Goal: Task Accomplishment & Management: Use online tool/utility

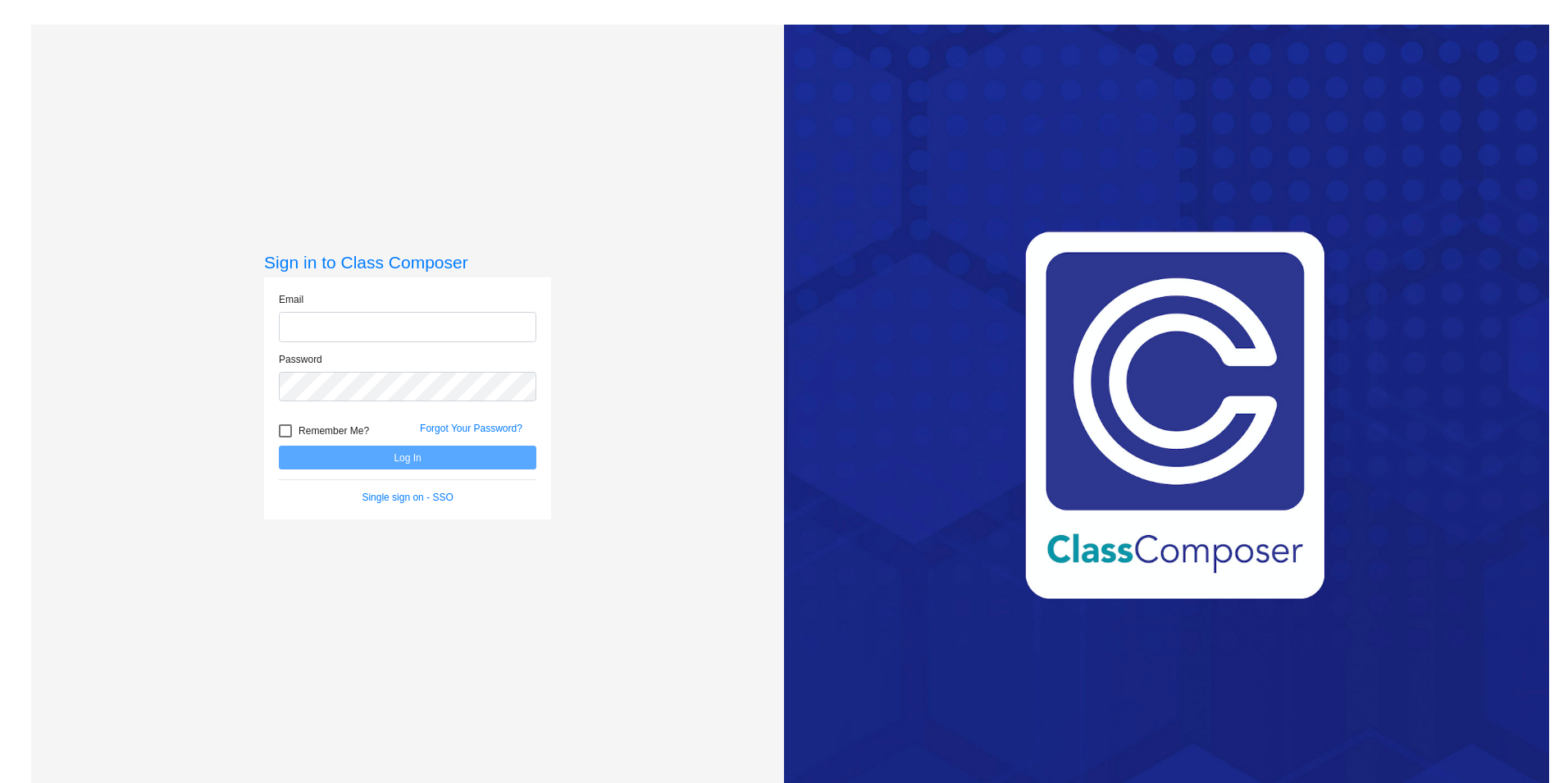
click at [459, 316] on input "email" at bounding box center [407, 326] width 258 height 30
type input "[PERSON_NAME][EMAIL_ADDRESS][PERSON_NAME][DOMAIN_NAME]"
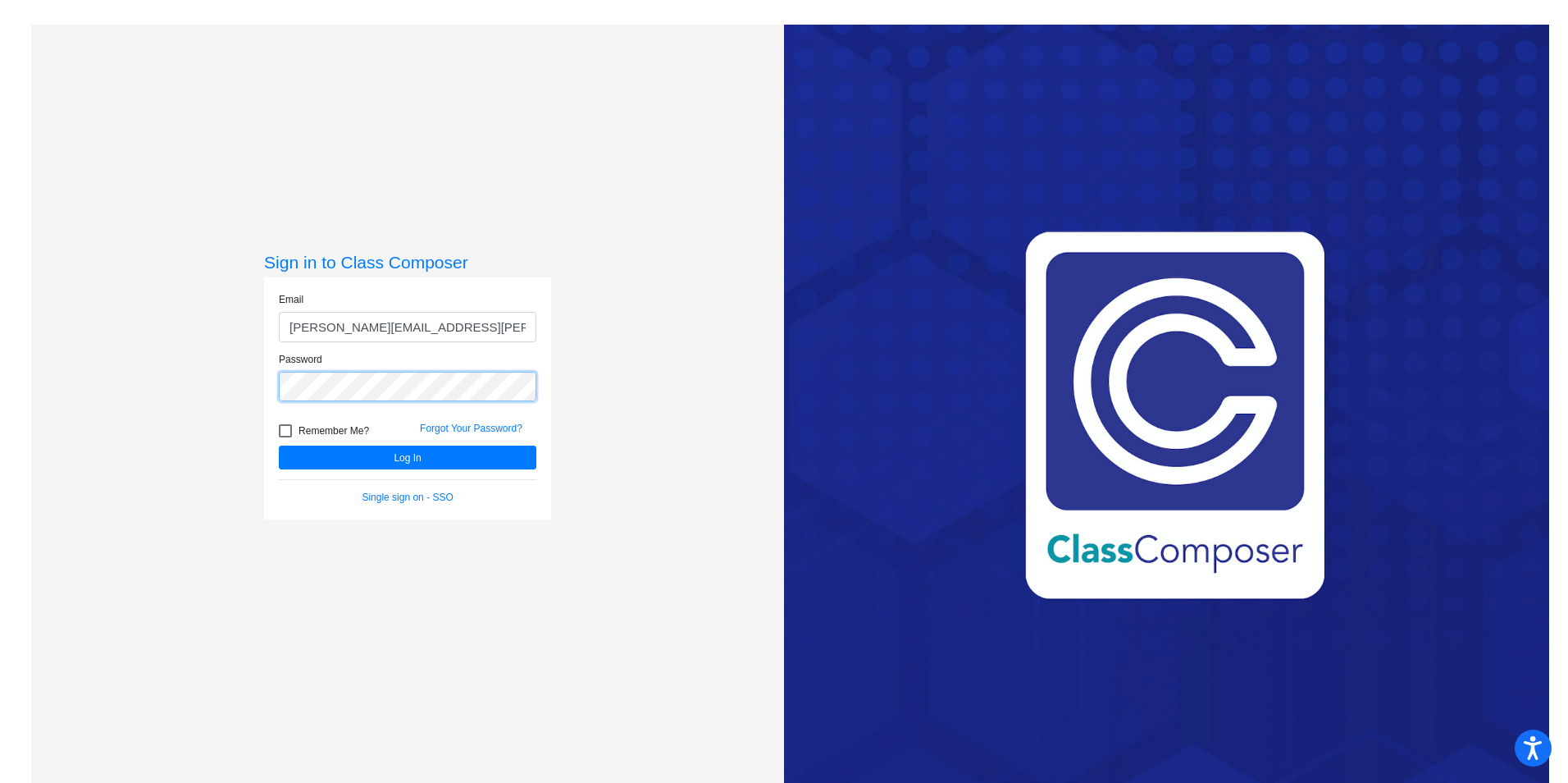
click at [279, 446] on button "Log In" at bounding box center [407, 458] width 258 height 24
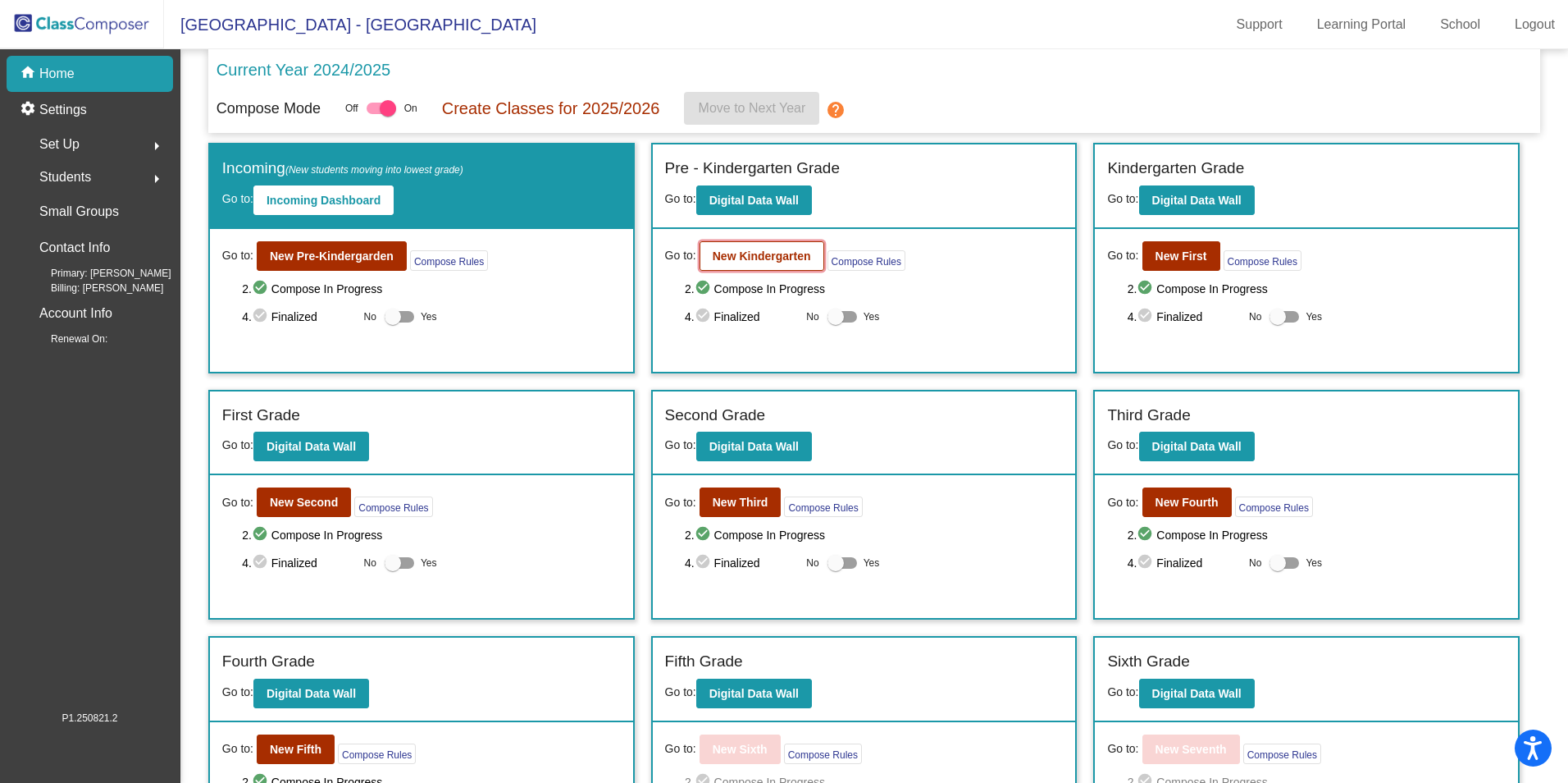
click at [770, 263] on button "New Kindergarten" at bounding box center [762, 256] width 125 height 29
click at [317, 503] on b "New Second" at bounding box center [303, 502] width 68 height 13
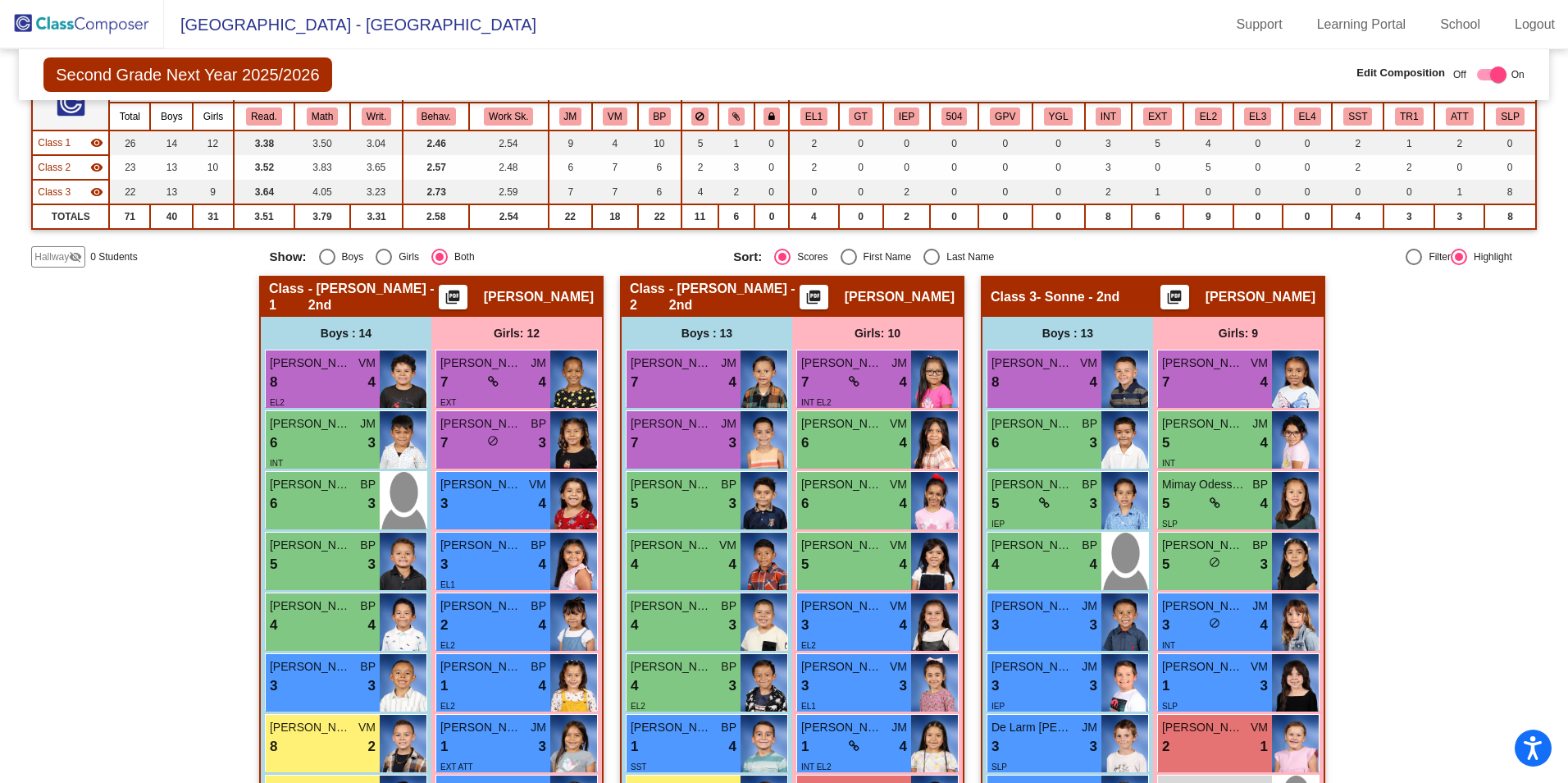
scroll to position [164, 0]
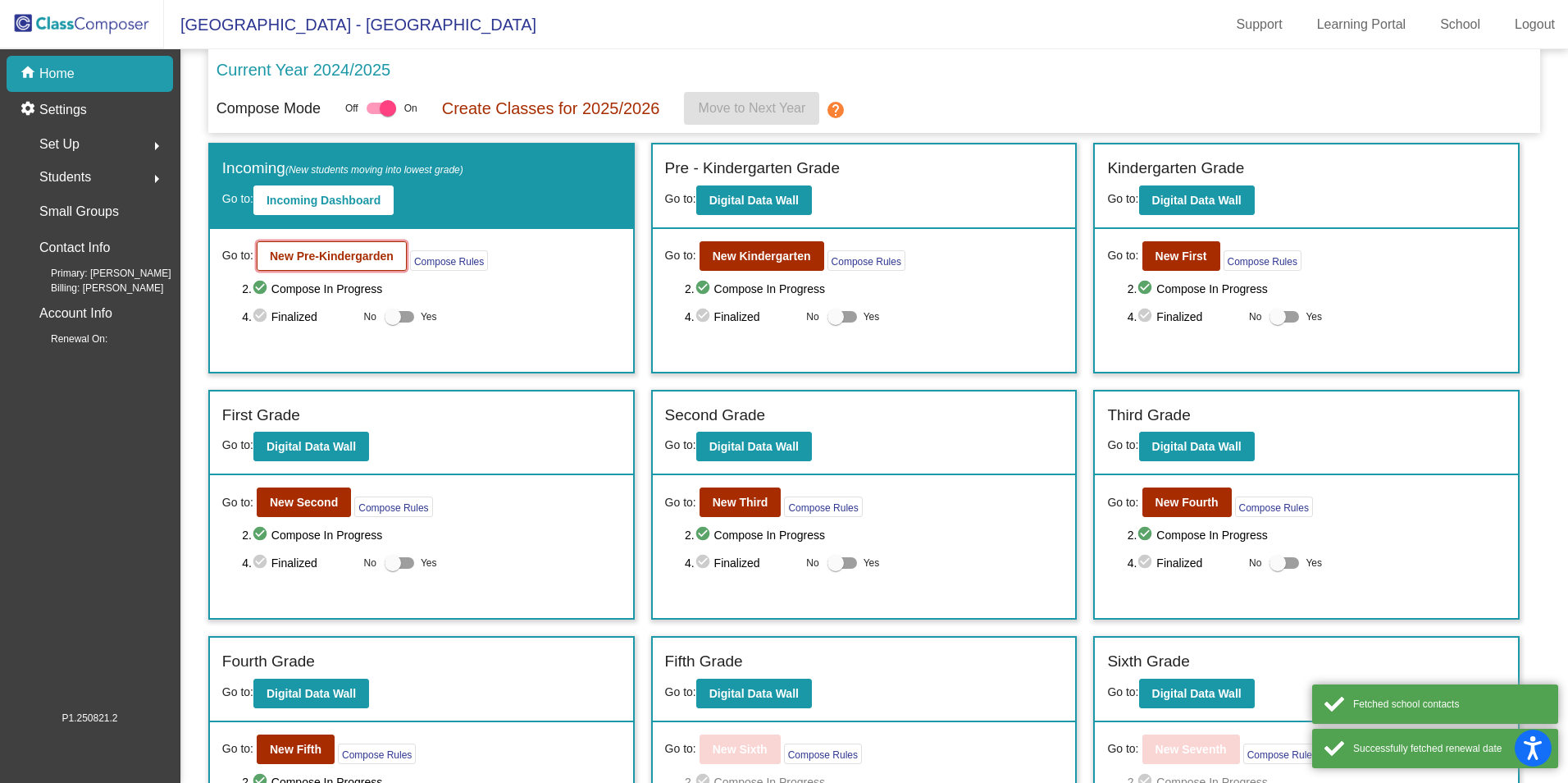
click at [361, 259] on b "New Pre-Kindergarden" at bounding box center [332, 256] width 124 height 13
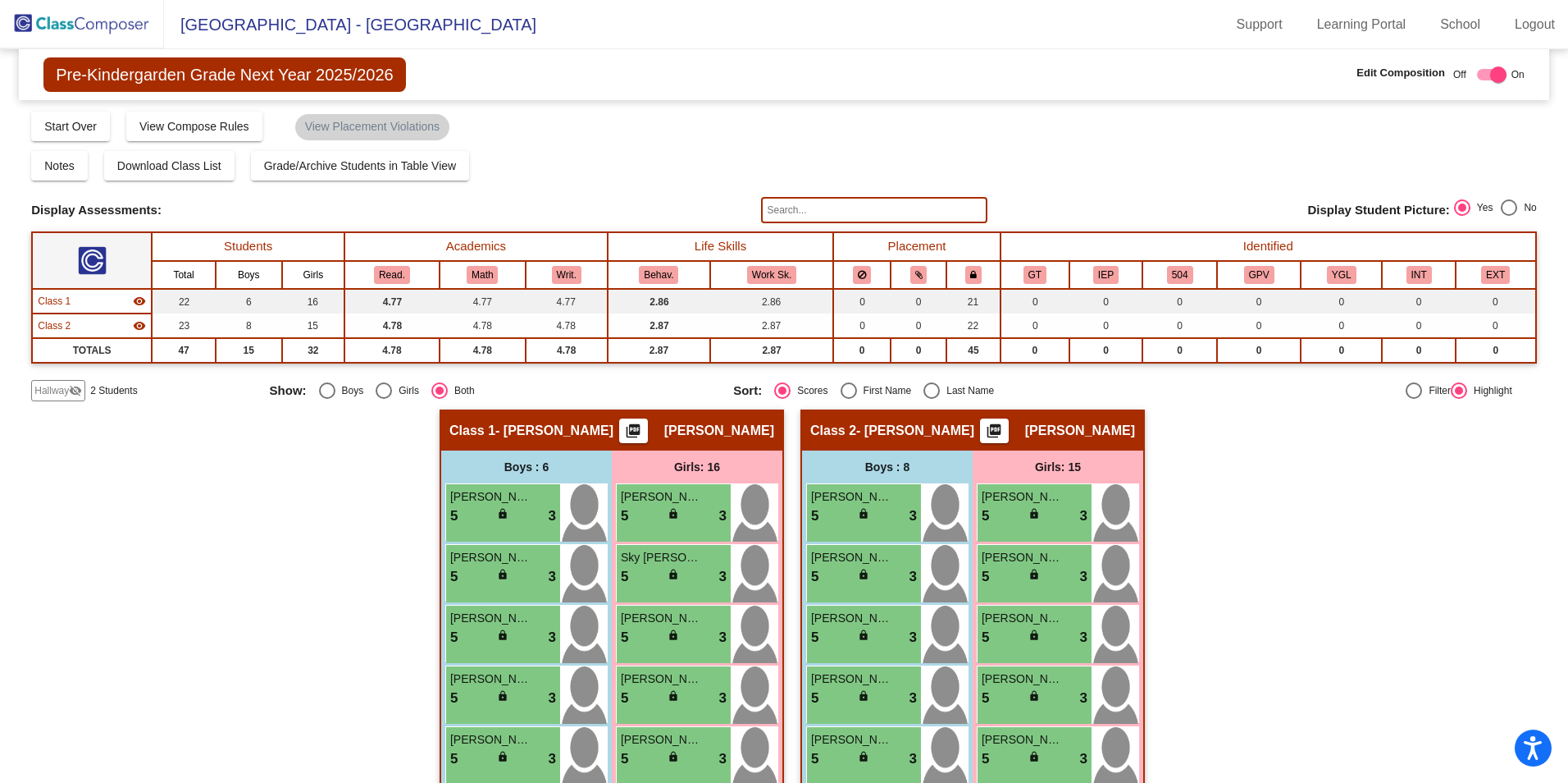
click at [64, 387] on span "Hallway" at bounding box center [52, 390] width 35 height 15
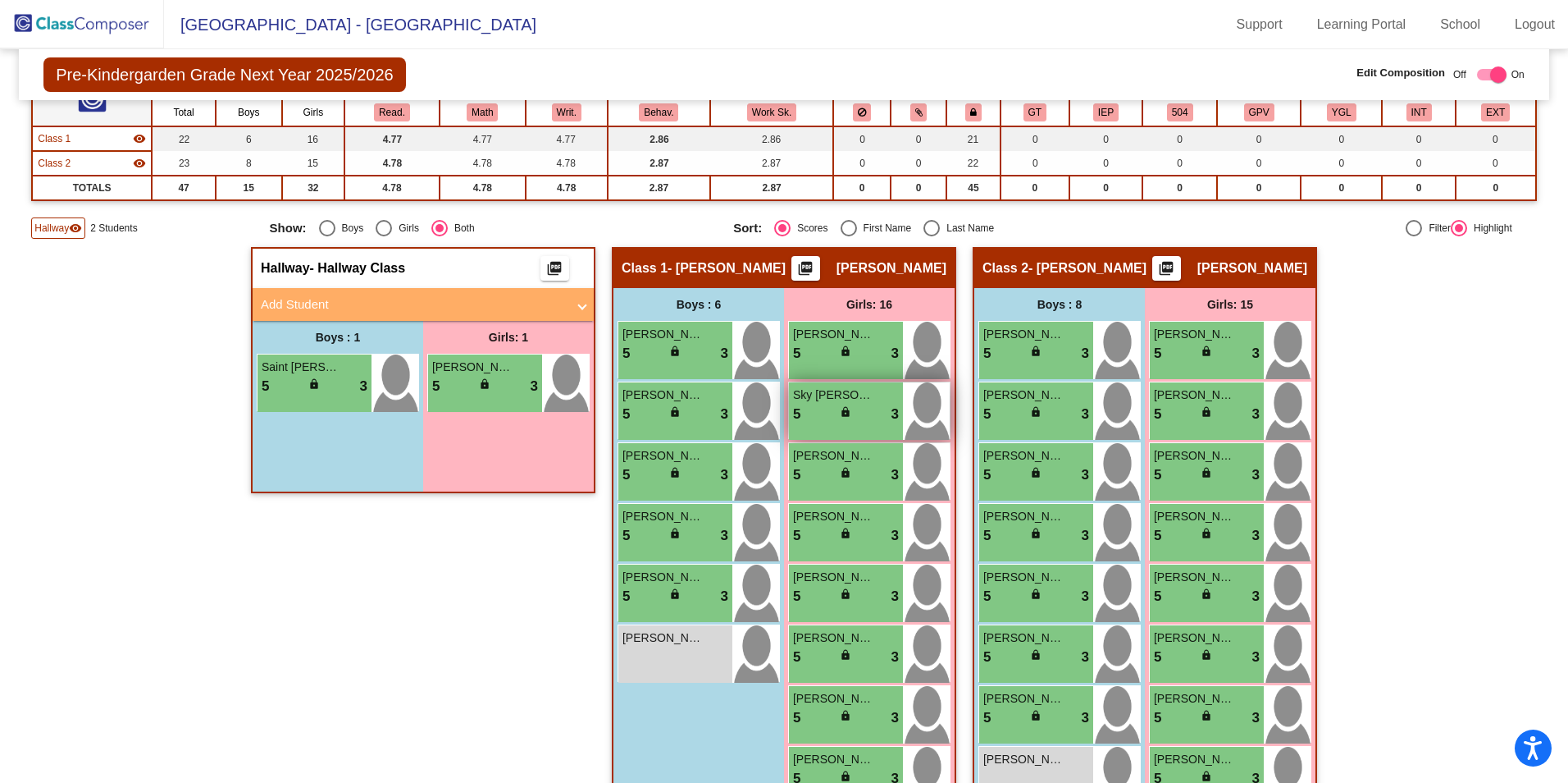
scroll to position [164, 0]
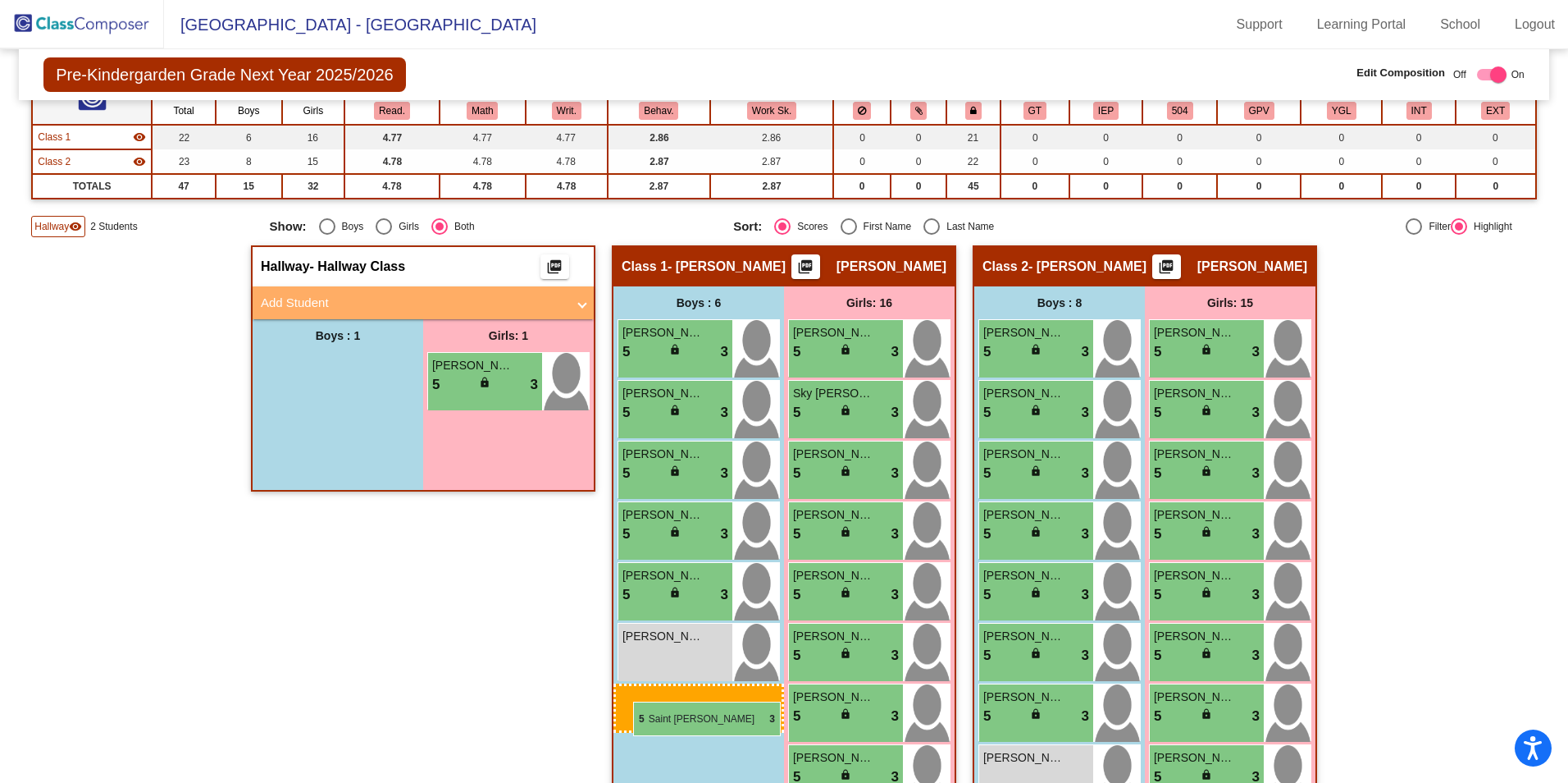
drag, startPoint x: 309, startPoint y: 397, endPoint x: 633, endPoint y: 702, distance: 445.0
